Goal: Task Accomplishment & Management: Use online tool/utility

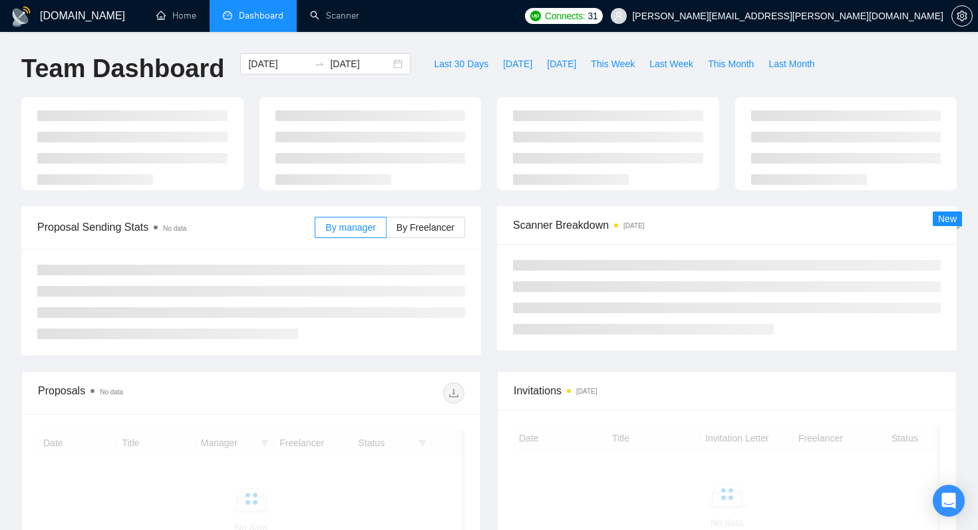
scroll to position [83, 0]
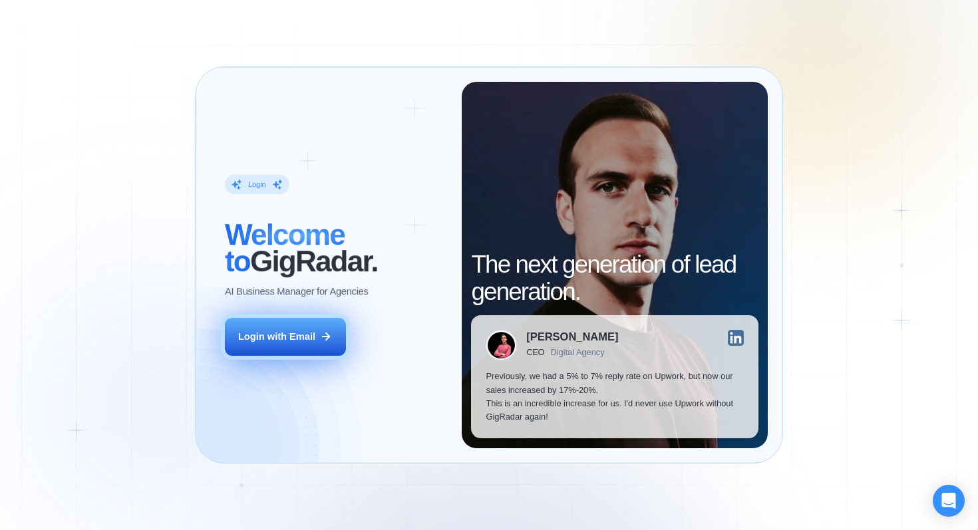
click at [261, 329] on button "Login with Email" at bounding box center [285, 337] width 121 height 38
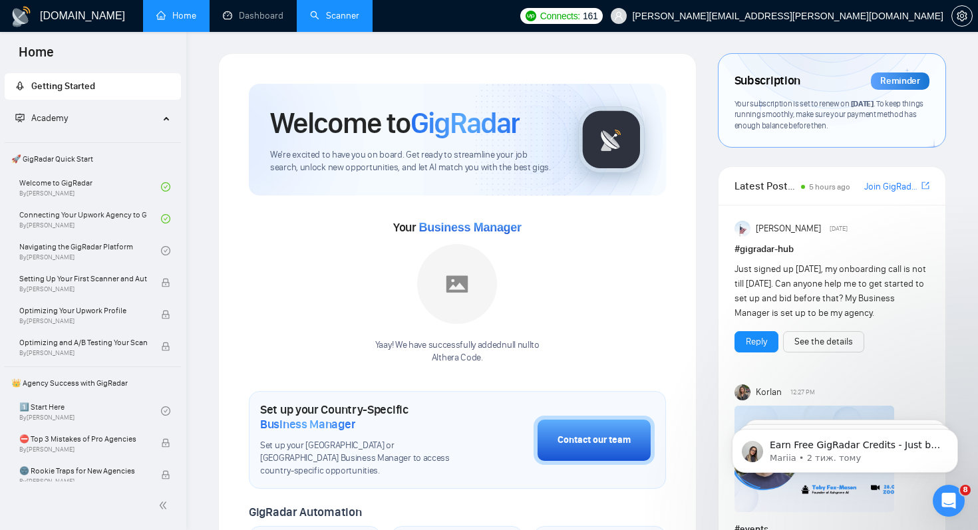
click at [319, 13] on link "Scanner" at bounding box center [334, 15] width 49 height 11
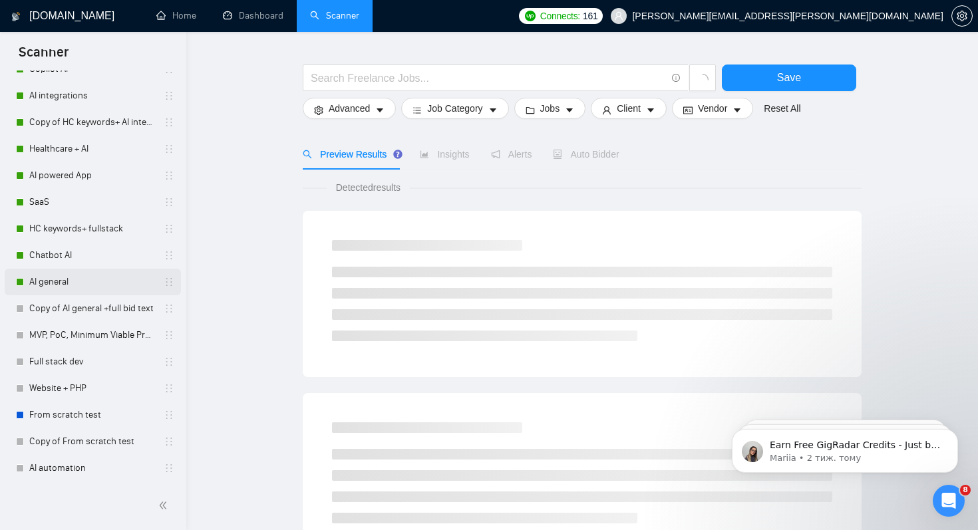
scroll to position [46, 0]
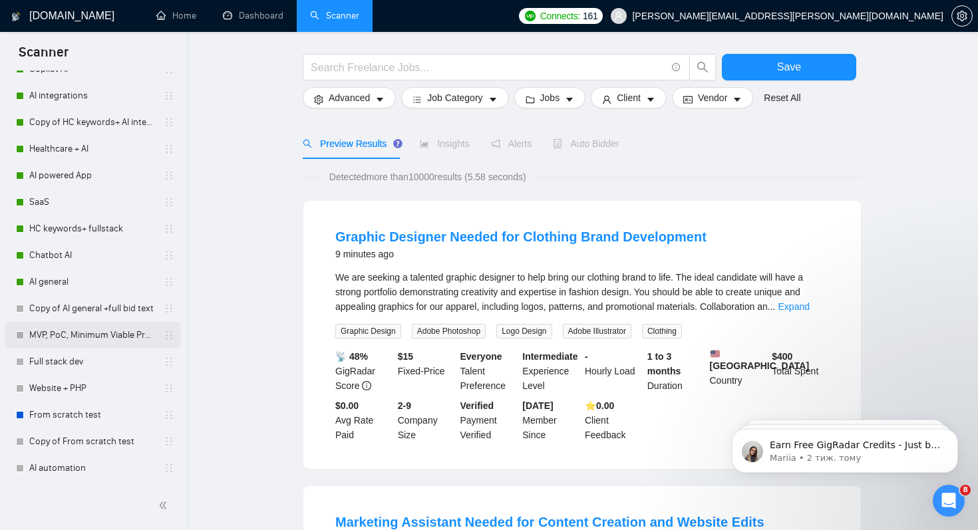
click at [87, 339] on link "MVP, PoC, Minimum Viable Product" at bounding box center [92, 335] width 126 height 27
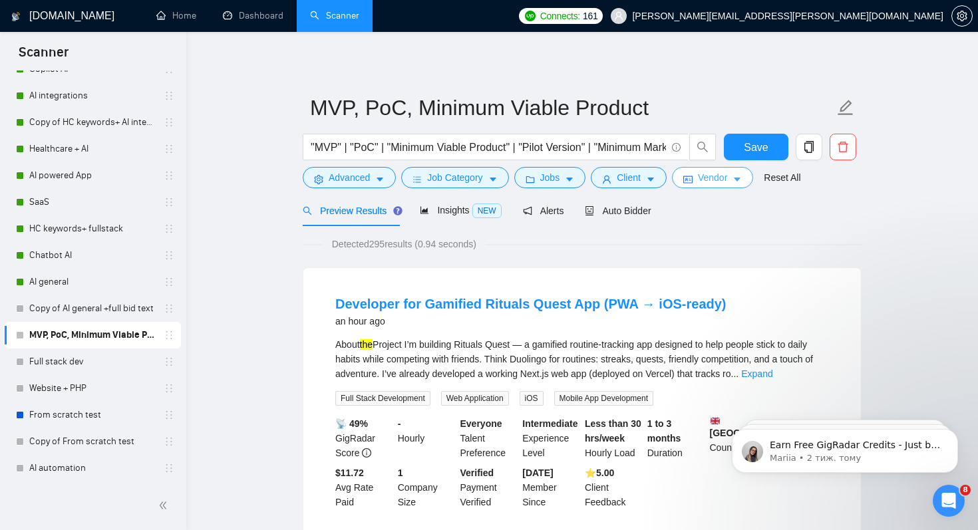
click at [727, 182] on span "Vendor" at bounding box center [712, 177] width 29 height 15
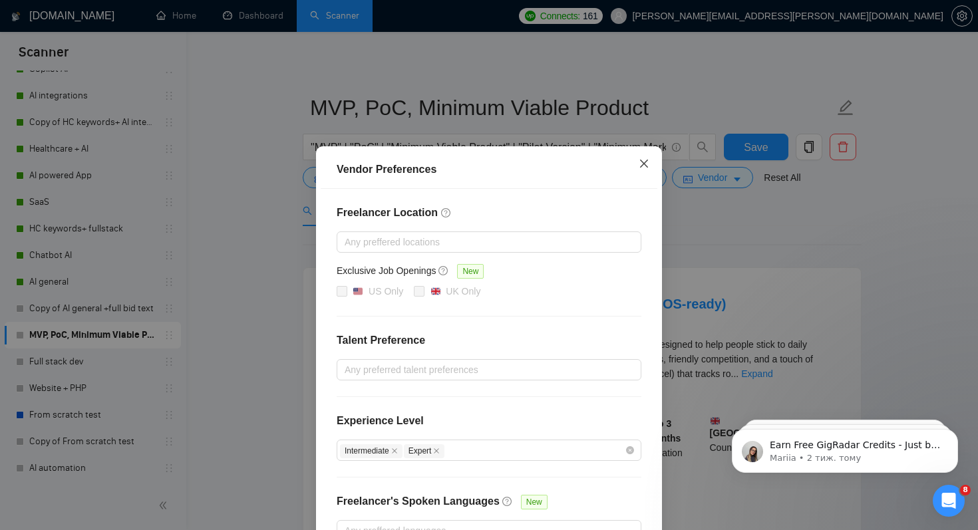
click at [646, 169] on icon "close" at bounding box center [643, 163] width 11 height 11
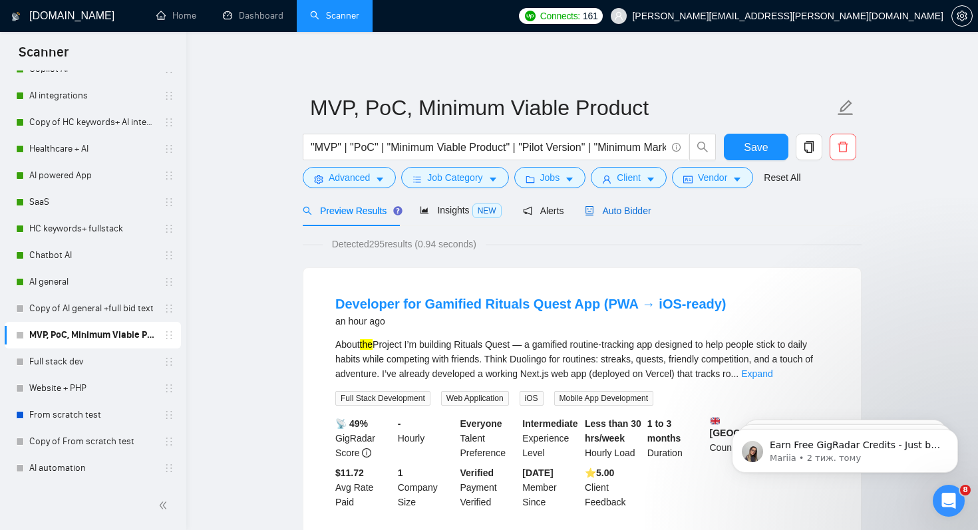
click at [615, 215] on span "Auto Bidder" at bounding box center [618, 211] width 66 height 11
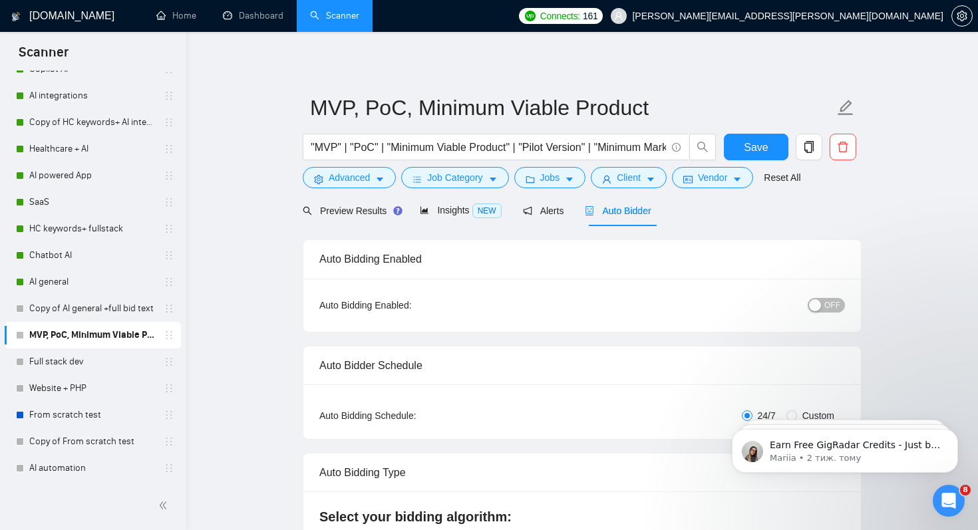
click at [833, 304] on span "OFF" at bounding box center [832, 305] width 16 height 15
click at [759, 148] on span "Save" at bounding box center [756, 147] width 24 height 17
click at [40, 469] on link "AI automation" at bounding box center [92, 468] width 126 height 27
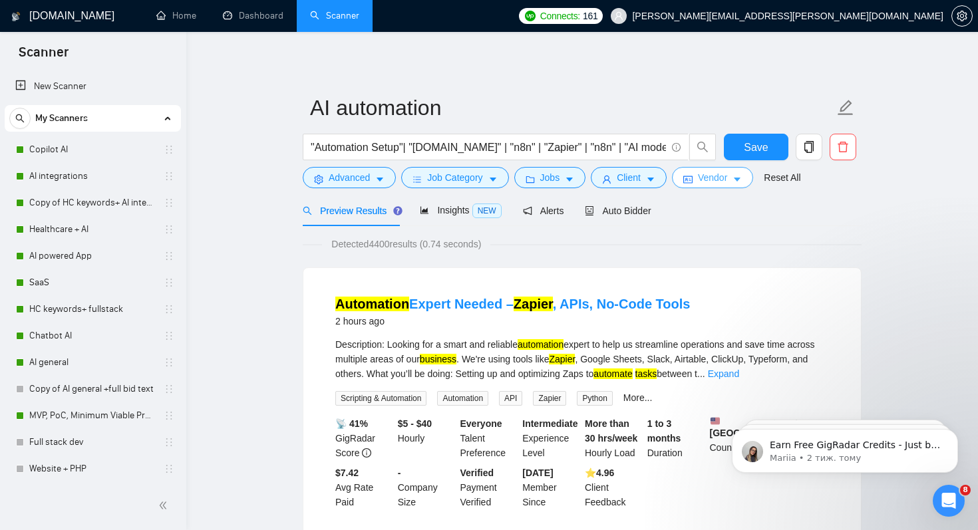
click at [710, 177] on span "Vendor" at bounding box center [712, 177] width 29 height 15
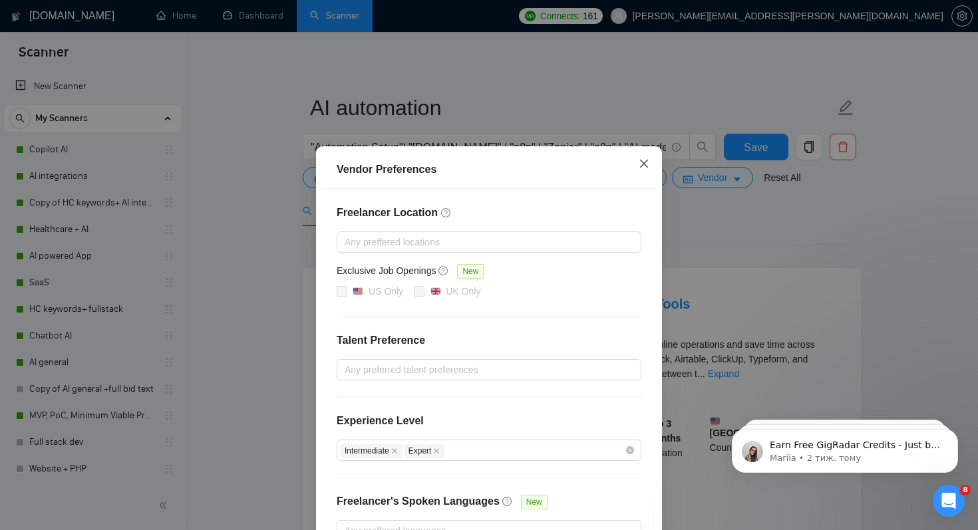
click at [638, 164] on span "Close" at bounding box center [644, 164] width 36 height 36
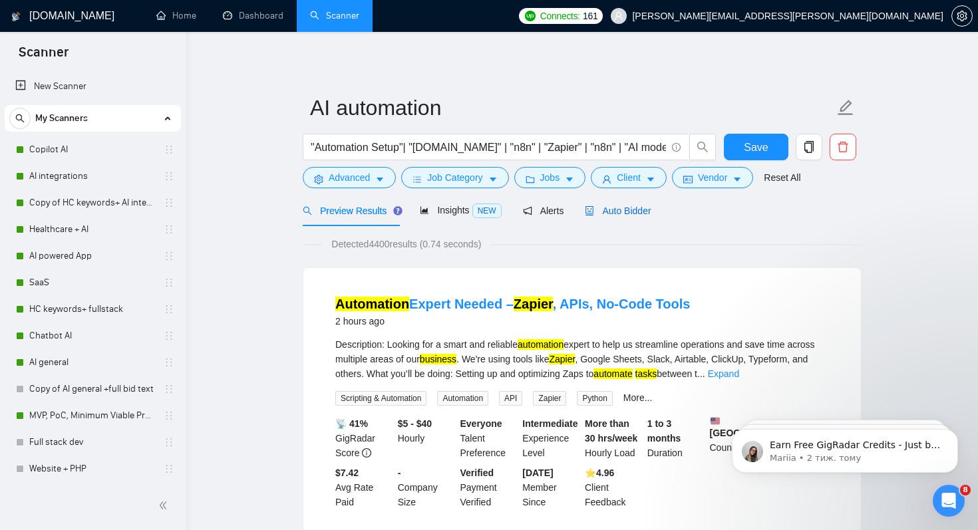
click at [634, 212] on span "Auto Bidder" at bounding box center [618, 211] width 66 height 11
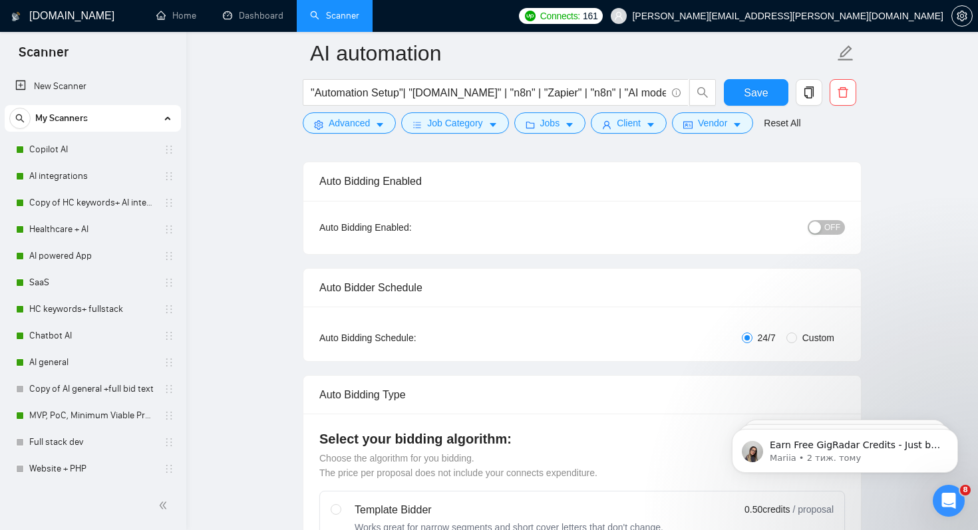
scroll to position [89, 0]
click at [837, 224] on span "OFF" at bounding box center [832, 226] width 16 height 15
click at [759, 91] on span "Save" at bounding box center [756, 92] width 24 height 17
